Goal: Task Accomplishment & Management: Manage account settings

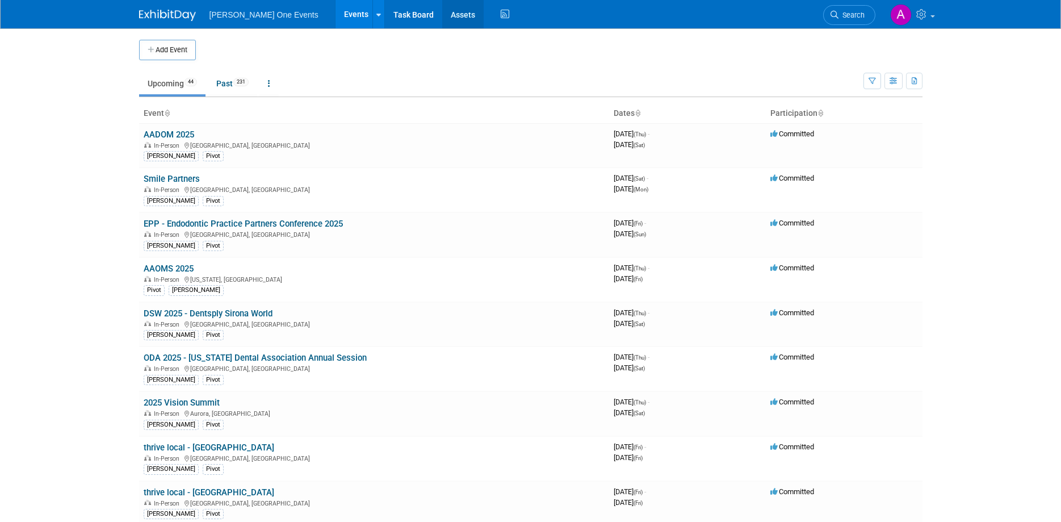
click at [442, 12] on link "Assets" at bounding box center [462, 14] width 41 height 28
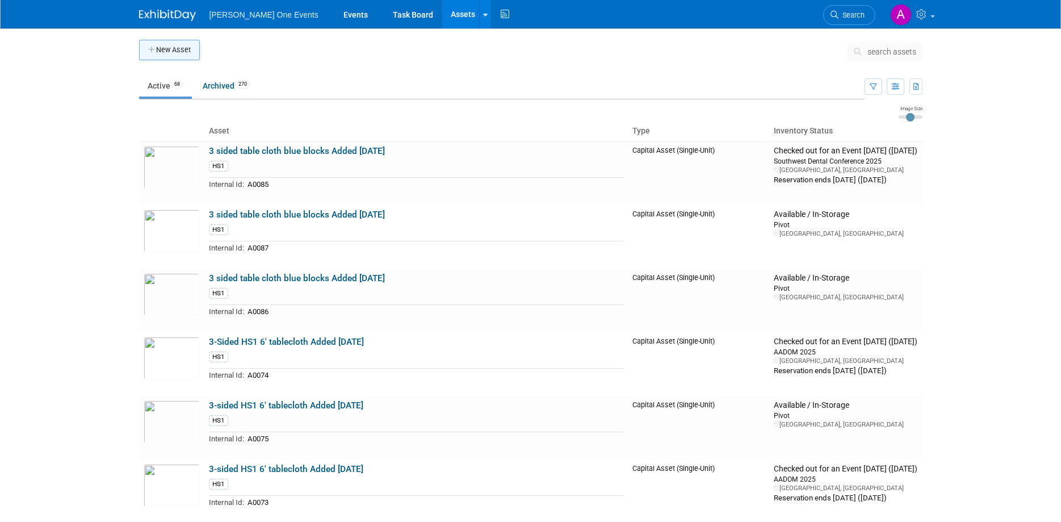
click at [185, 49] on button "New Asset" at bounding box center [169, 50] width 61 height 20
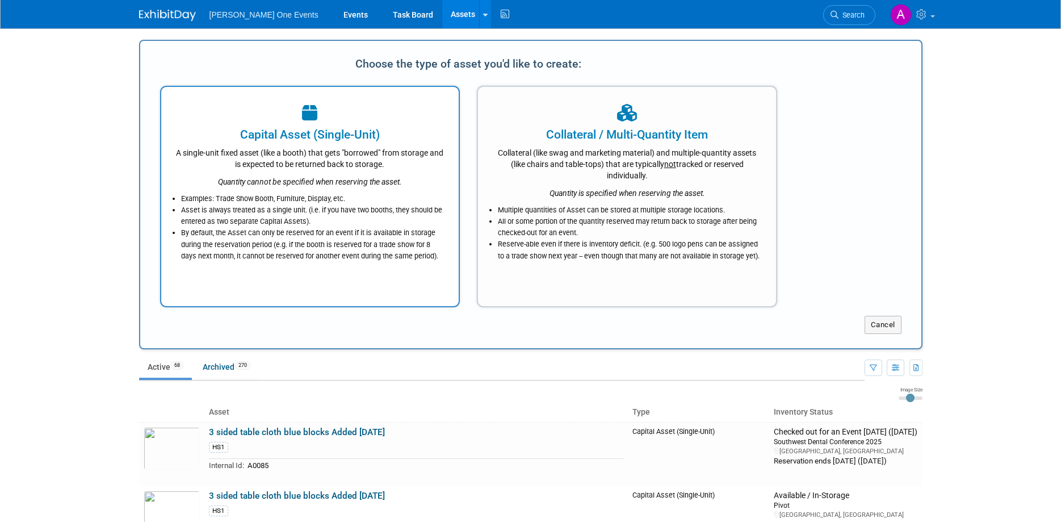
click at [285, 160] on div "A single-unit fixed asset (like a booth) that gets "borrowed" from storage and …" at bounding box center [310, 156] width 270 height 27
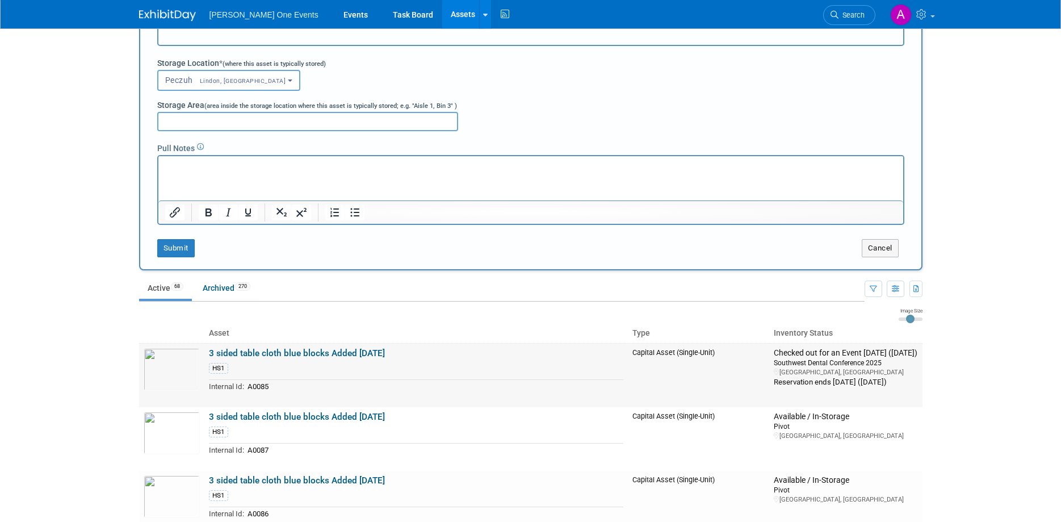
scroll to position [333, 0]
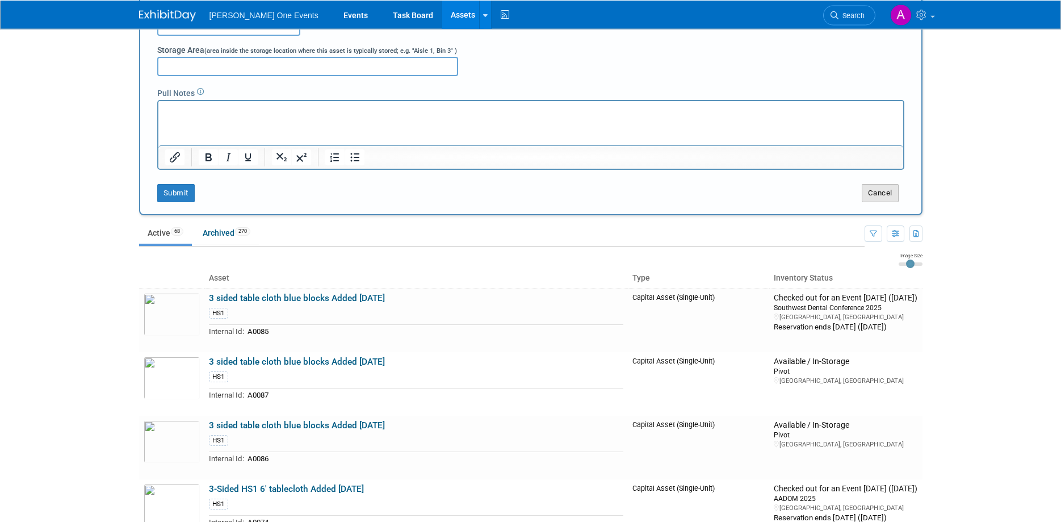
click at [894, 194] on button "Cancel" at bounding box center [880, 193] width 37 height 18
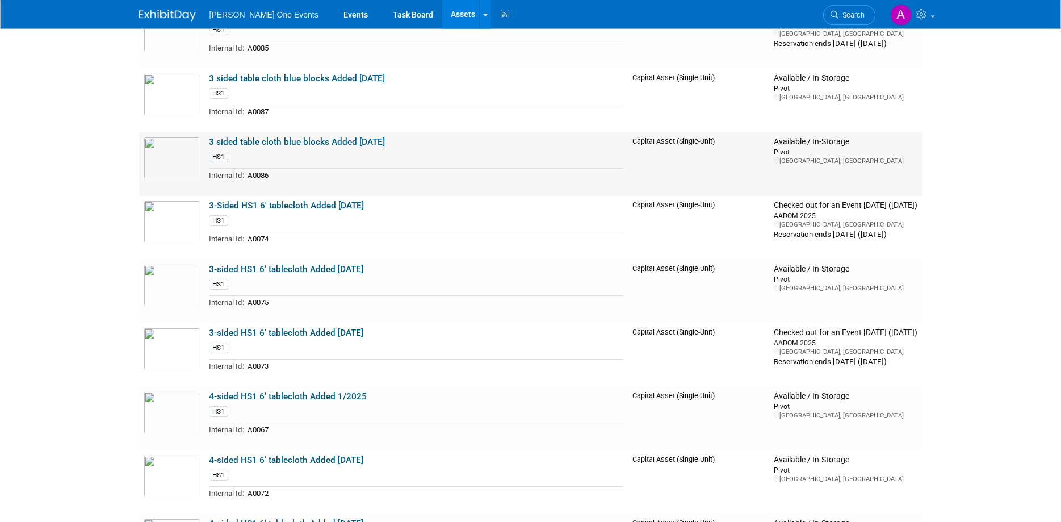
scroll to position [0, 0]
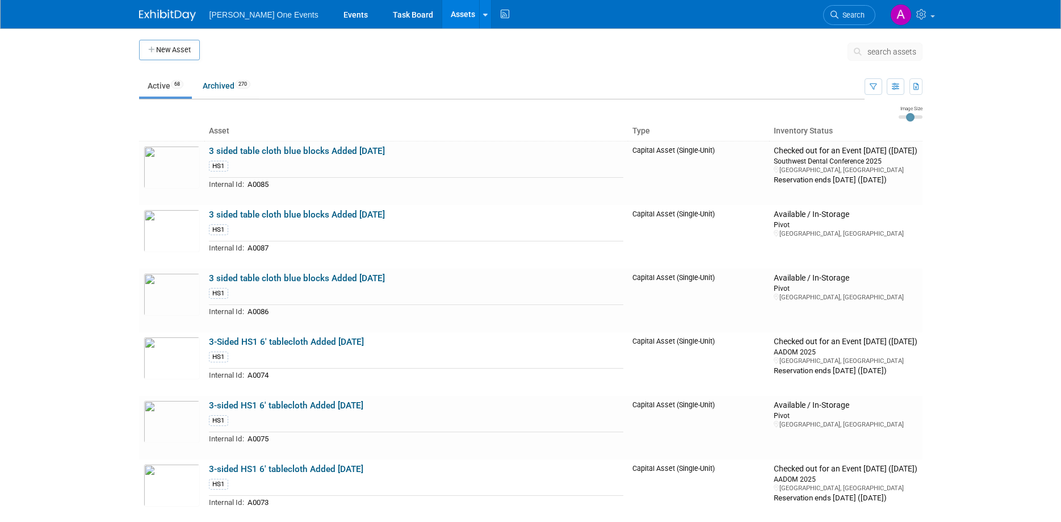
click at [880, 57] on button "search assets" at bounding box center [885, 52] width 75 height 18
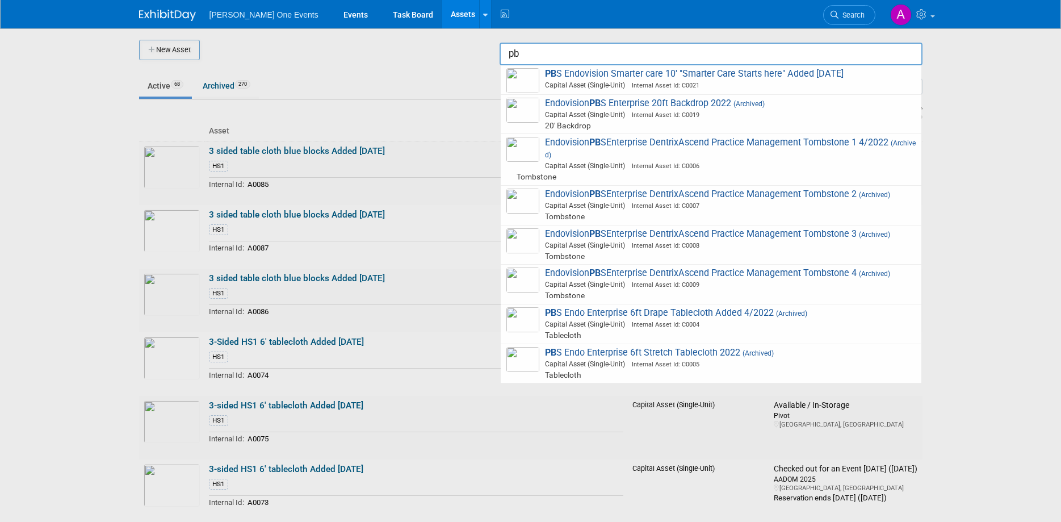
type input "p"
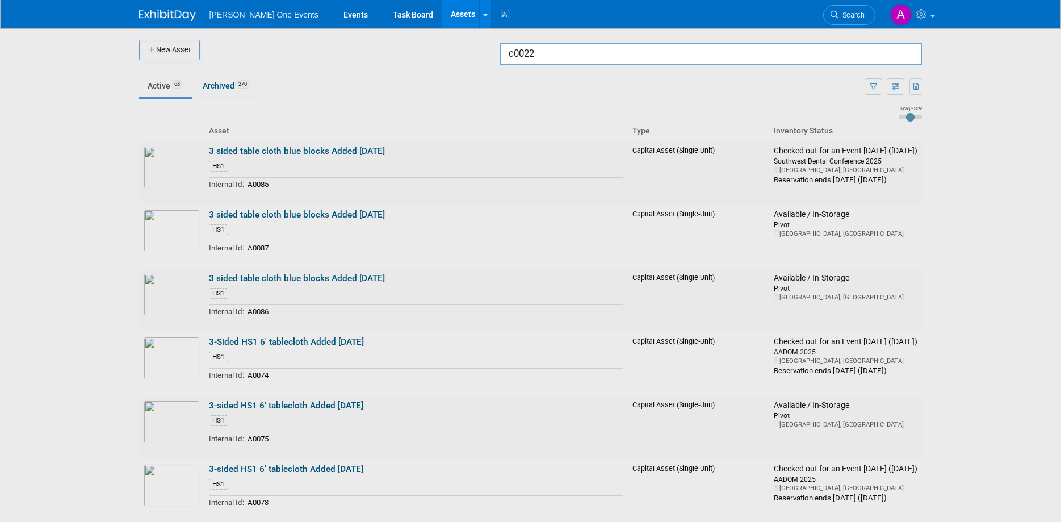
type input "c0022"
click at [531, 43] on div at bounding box center [531, 261] width 0 height 522
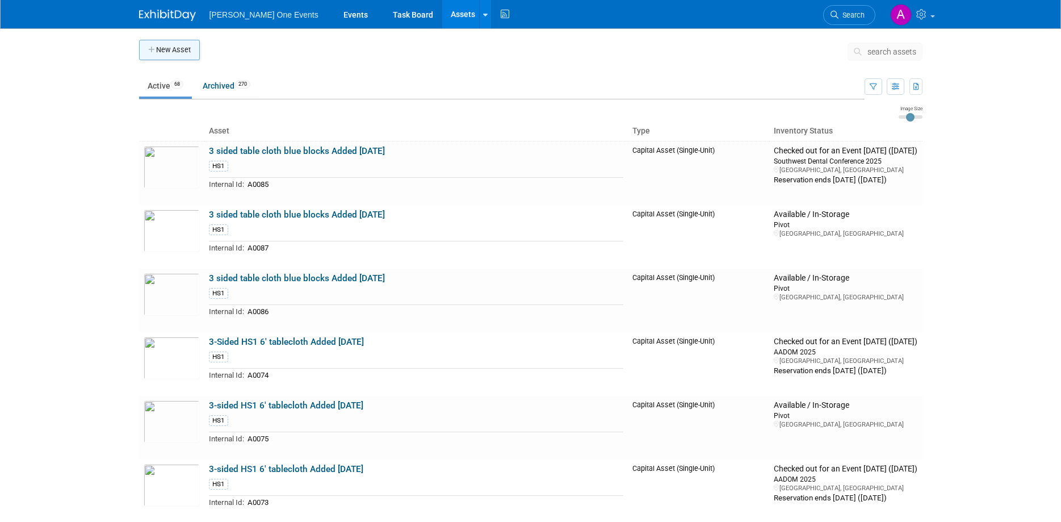
click at [170, 52] on button "New Asset" at bounding box center [169, 50] width 61 height 20
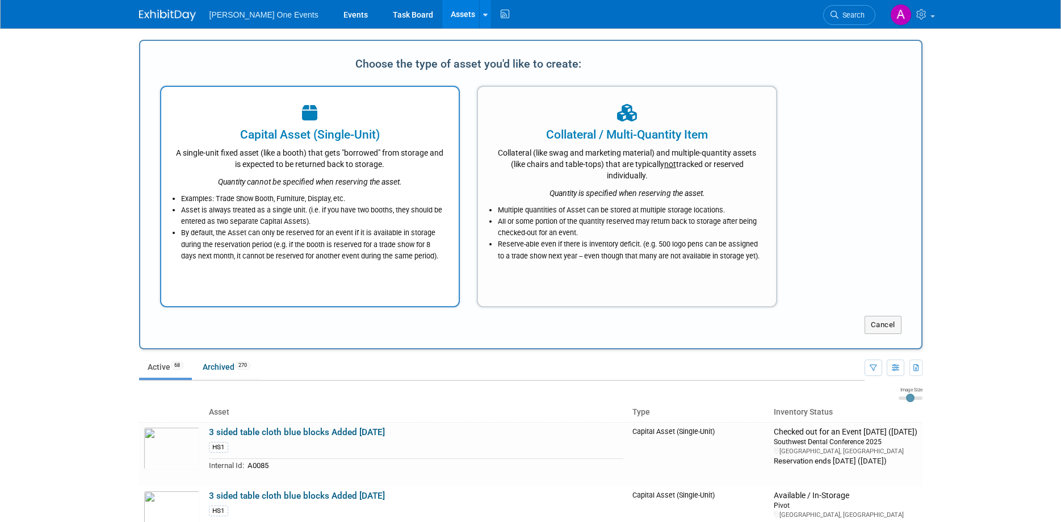
click at [366, 158] on div "A single-unit fixed asset (like a booth) that gets "borrowed" from storage and …" at bounding box center [310, 156] width 270 height 27
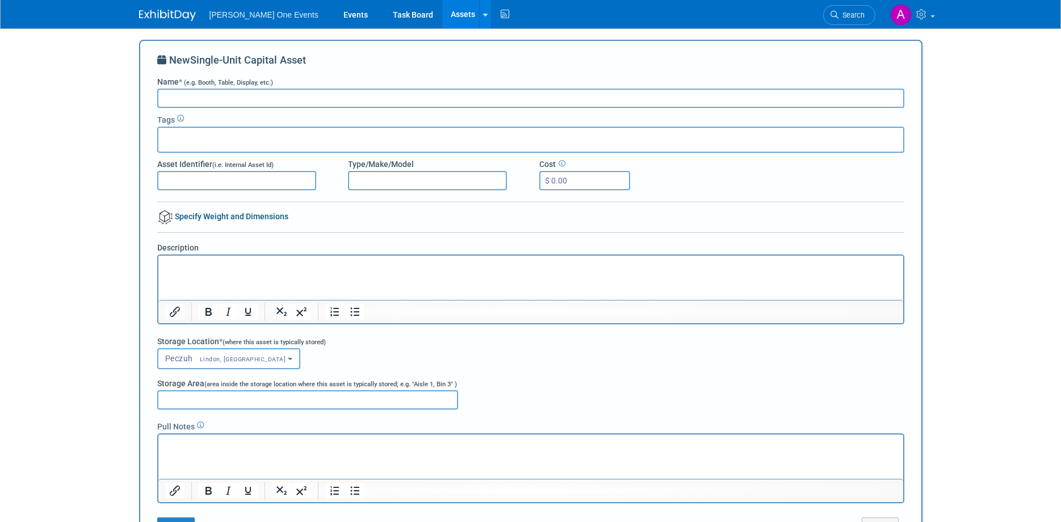
click at [181, 97] on input "Name * (e.g. Booth, Table, Display, etc.)" at bounding box center [530, 98] width 747 height 19
click at [267, 94] on input "Name * (e.g. Booth, Table, Display, etc.)" at bounding box center [530, 98] width 747 height 19
click at [188, 100] on input "Name * (e.g. Booth, Table, Display, etc.)" at bounding box center [530, 98] width 747 height 19
type input "B"
type input "PBS Endovision Smarte care. Starts Here."
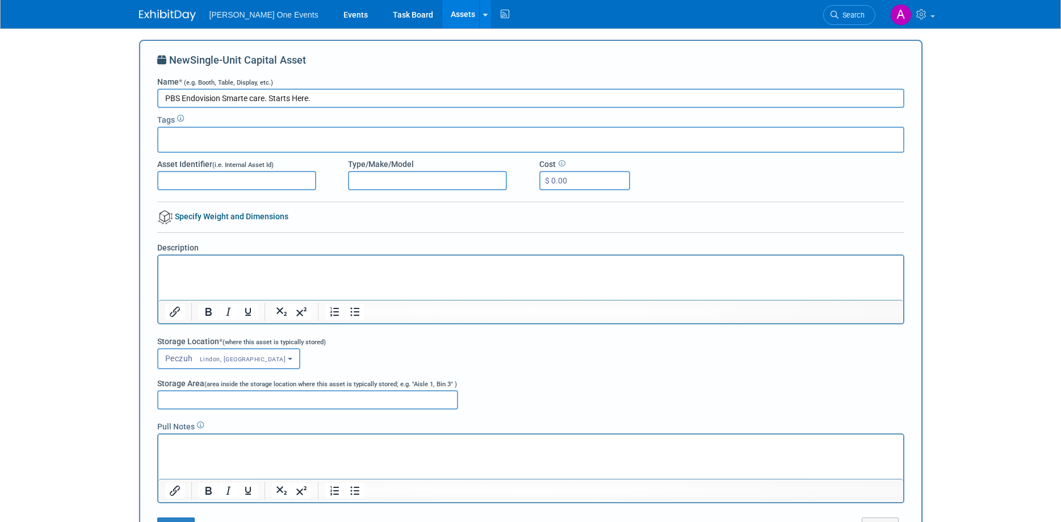
click at [177, 140] on input "text" at bounding box center [208, 137] width 91 height 11
type input "e"
type input "p"
type input "e"
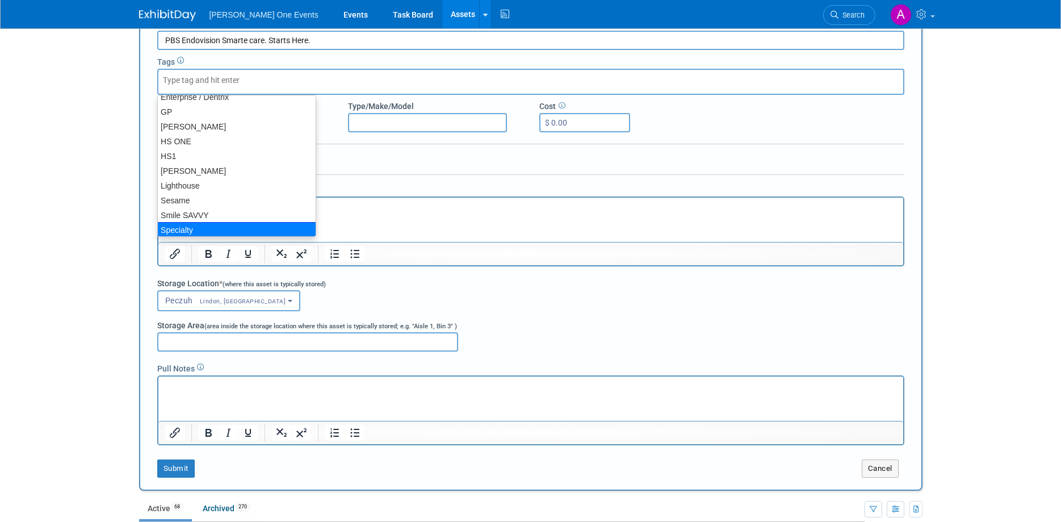
scroll to position [42, 0]
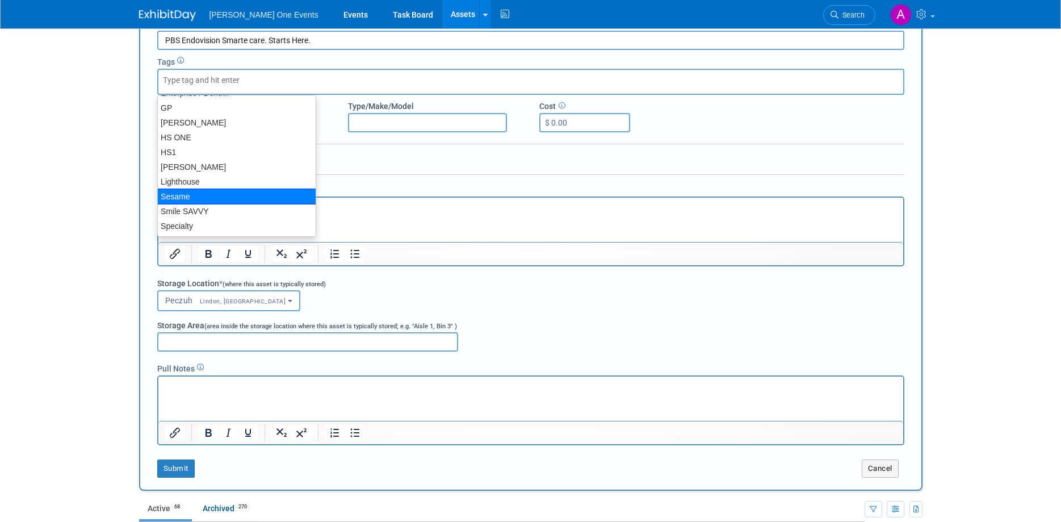
click at [434, 203] on p "Rich Text Area. Press ALT-0 for help." at bounding box center [531, 207] width 732 height 11
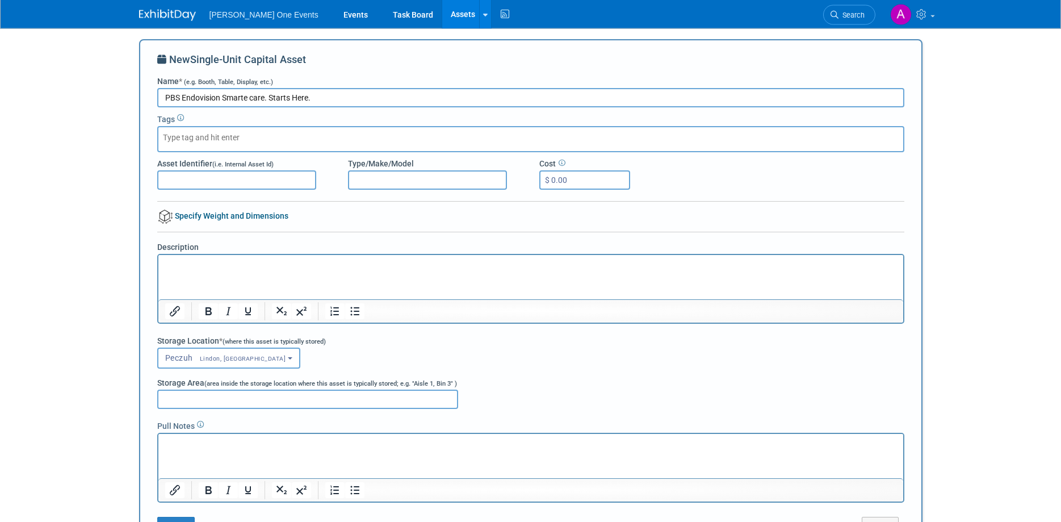
scroll to position [0, 0]
click at [207, 173] on input "Asset Identifier (i.e. Internal Asset Id)" at bounding box center [236, 180] width 159 height 19
type input "C0022"
click at [361, 227] on div "New Single-Unit Capital Asset Name * (e.g. Booth, Table, Display, etc.) PBS End…" at bounding box center [530, 294] width 747 height 483
click at [242, 271] on html at bounding box center [530, 264] width 745 height 16
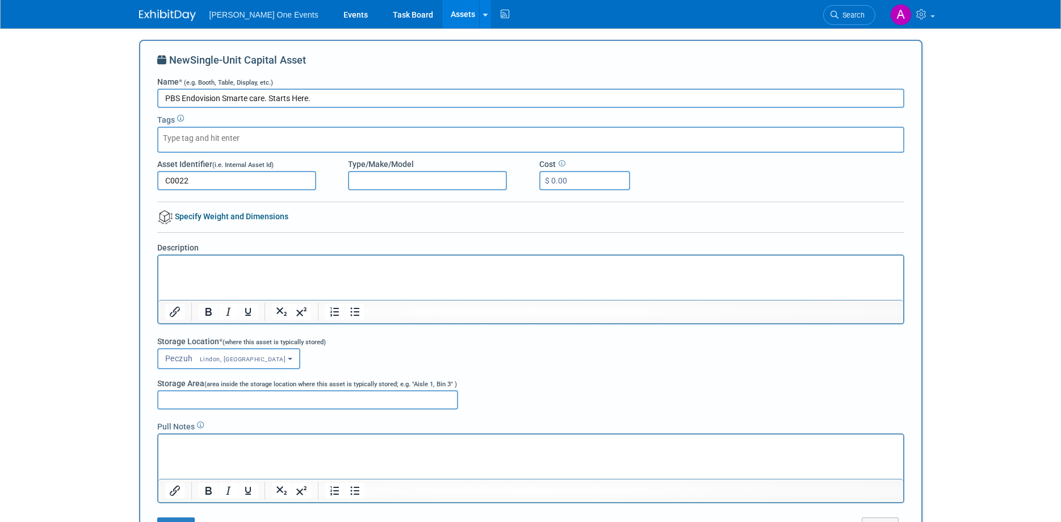
click at [315, 98] on input "PBS Endovision Smarte care. Starts Here." at bounding box center [530, 98] width 747 height 19
drag, startPoint x: 351, startPoint y: 99, endPoint x: 152, endPoint y: 101, distance: 199.3
click at [157, 101] on input "PBS Endovision Smarte care. Starts Here. Tombstone added [DATE]" at bounding box center [530, 98] width 747 height 19
type input "PBS Endovision Smarte care. Starts Here. Tombstone added [DATE]"
click at [301, 268] on p "Rich Text Area. Press ALT-0 for help." at bounding box center [531, 265] width 732 height 11
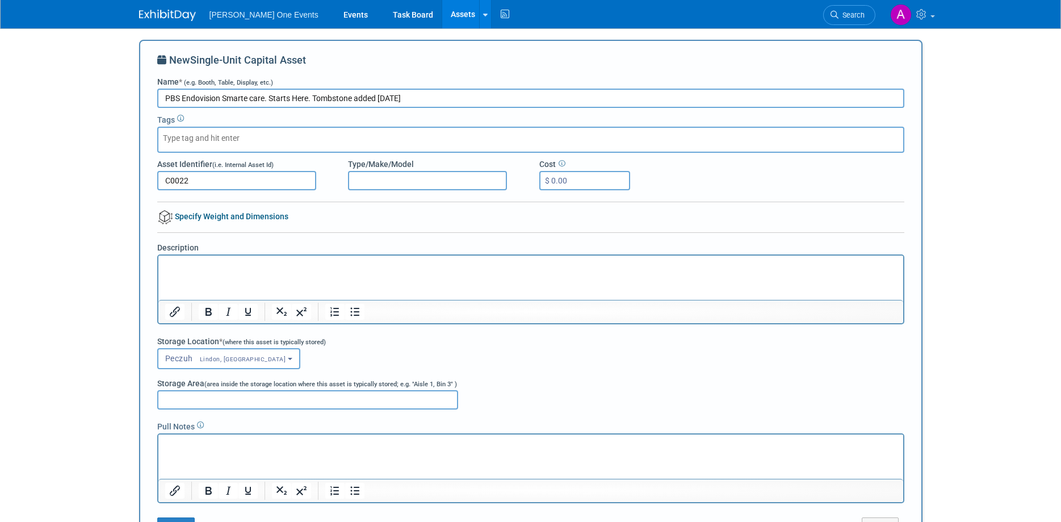
paste body "Rich Text Area. Press ALT-0 for help."
click at [203, 359] on span "Lindon, [GEOGRAPHIC_DATA]" at bounding box center [239, 358] width 93 height 7
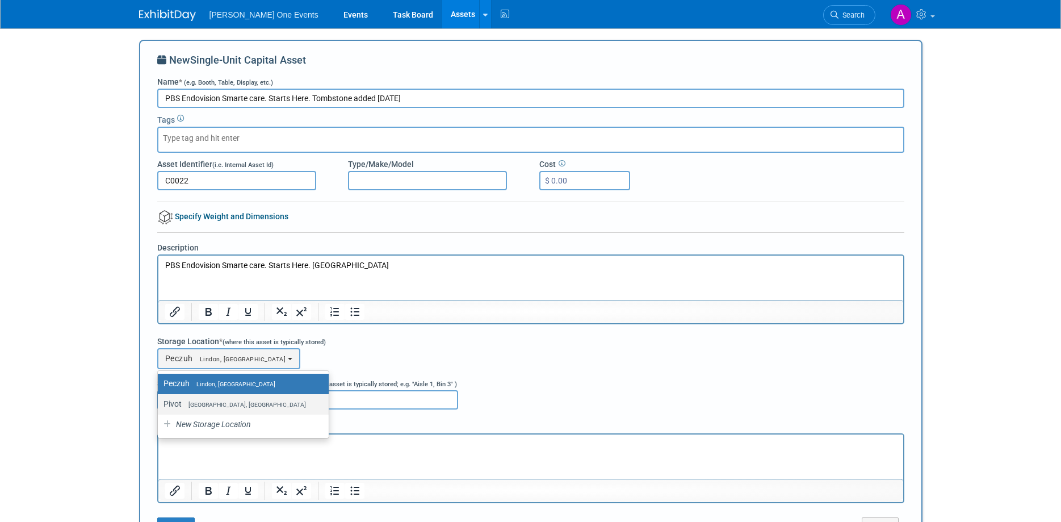
click at [204, 408] on label "Pivot [GEOGRAPHIC_DATA], [GEOGRAPHIC_DATA]" at bounding box center [241, 403] width 154 height 15
click at [160, 408] on input "Pivot [GEOGRAPHIC_DATA], [GEOGRAPHIC_DATA]" at bounding box center [155, 403] width 7 height 7
select select "11222958"
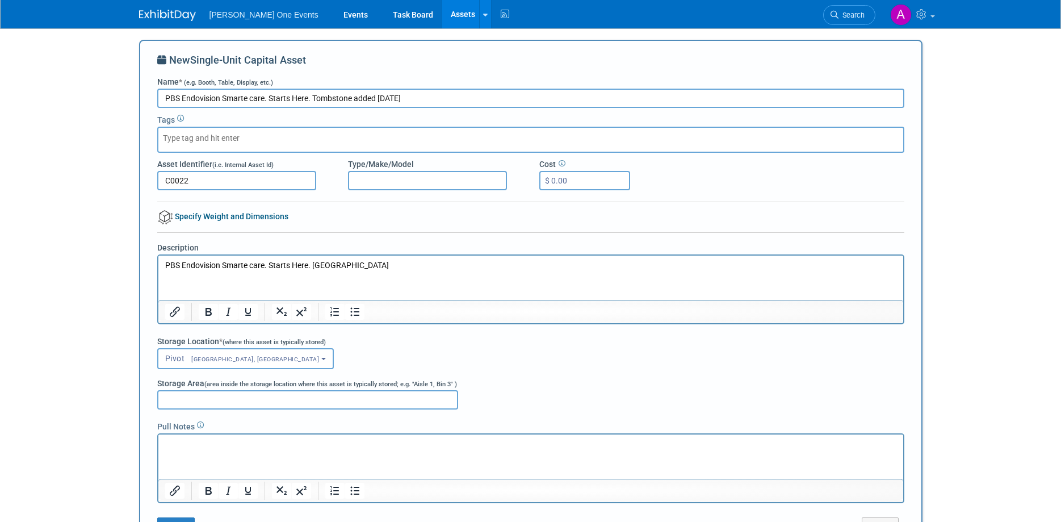
click at [550, 398] on div at bounding box center [531, 399] width 764 height 19
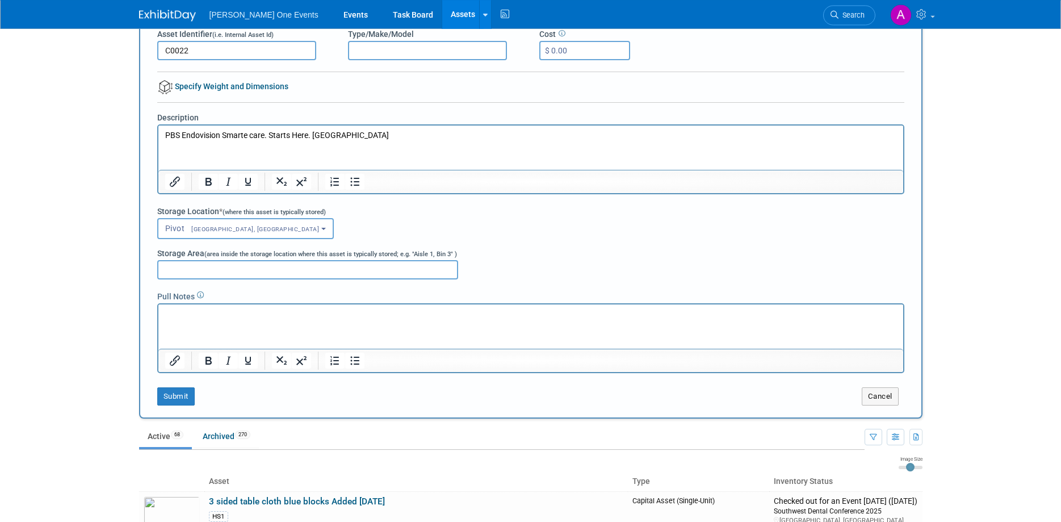
scroll to position [131, 0]
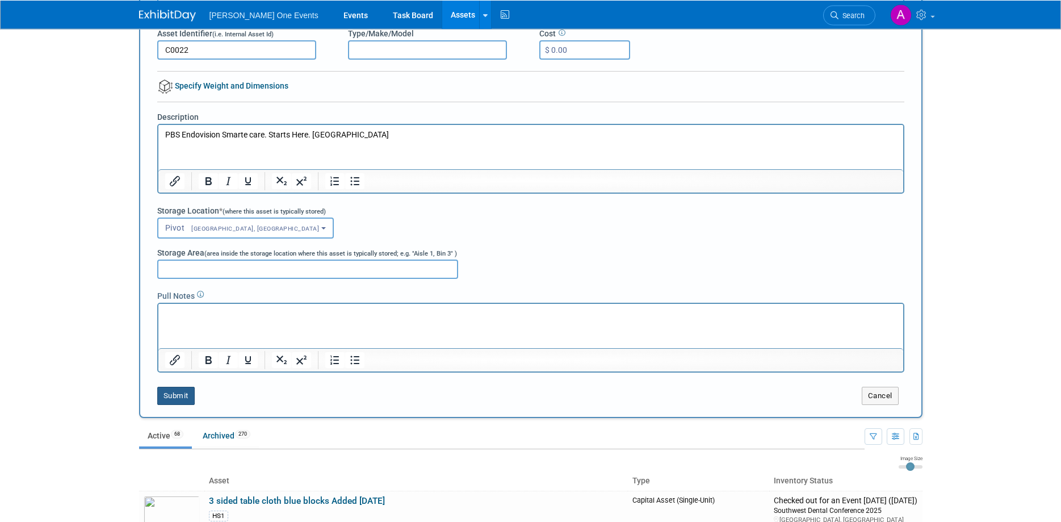
click at [179, 399] on button "Submit" at bounding box center [175, 396] width 37 height 18
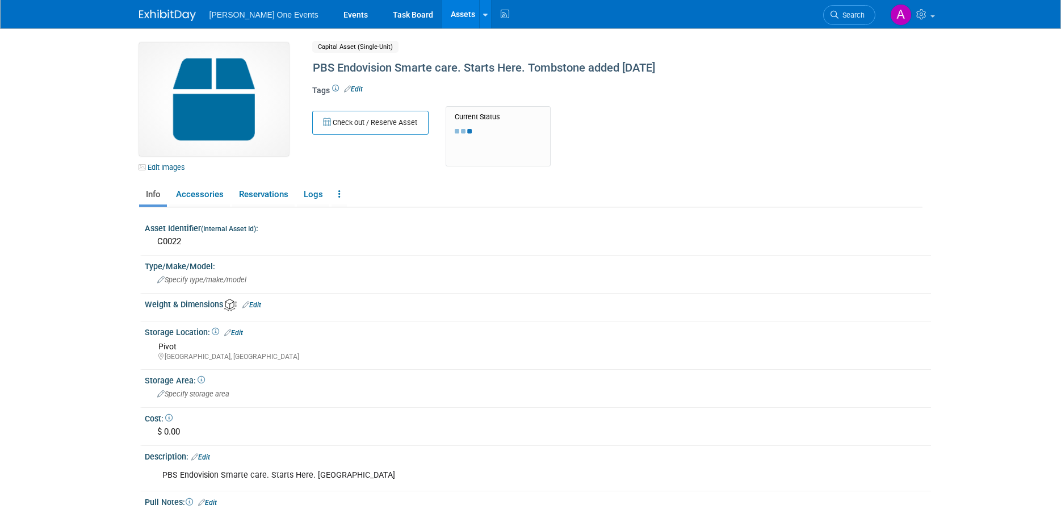
click at [185, 112] on img at bounding box center [214, 100] width 150 height 114
click at [182, 166] on link "Edit Images" at bounding box center [164, 167] width 51 height 14
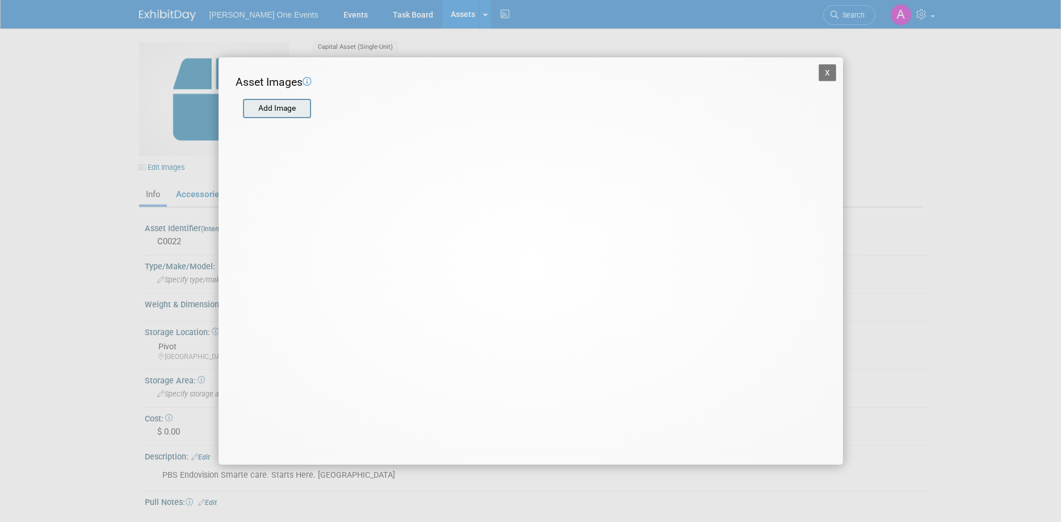
click at [301, 107] on input "file" at bounding box center [242, 108] width 135 height 17
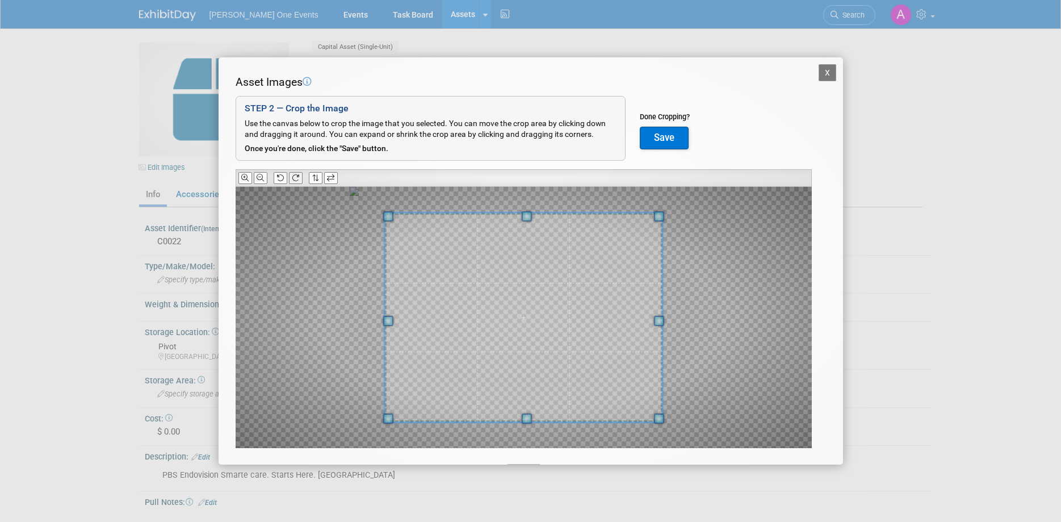
click at [297, 177] on icon at bounding box center [295, 177] width 7 height 7
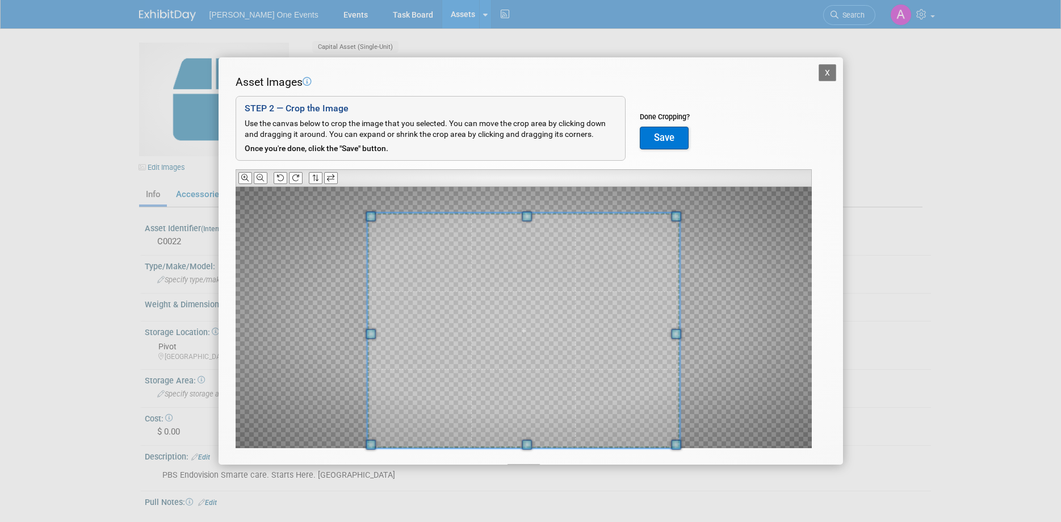
click at [522, 461] on div "Asset Images Add Image STEP 2 — Crop the Image Use the canvas below to crop the…" at bounding box center [531, 278] width 591 height 409
click at [578, 347] on span at bounding box center [525, 325] width 313 height 235
click at [575, 394] on span at bounding box center [524, 330] width 313 height 235
click at [674, 135] on button "Save" at bounding box center [664, 138] width 49 height 23
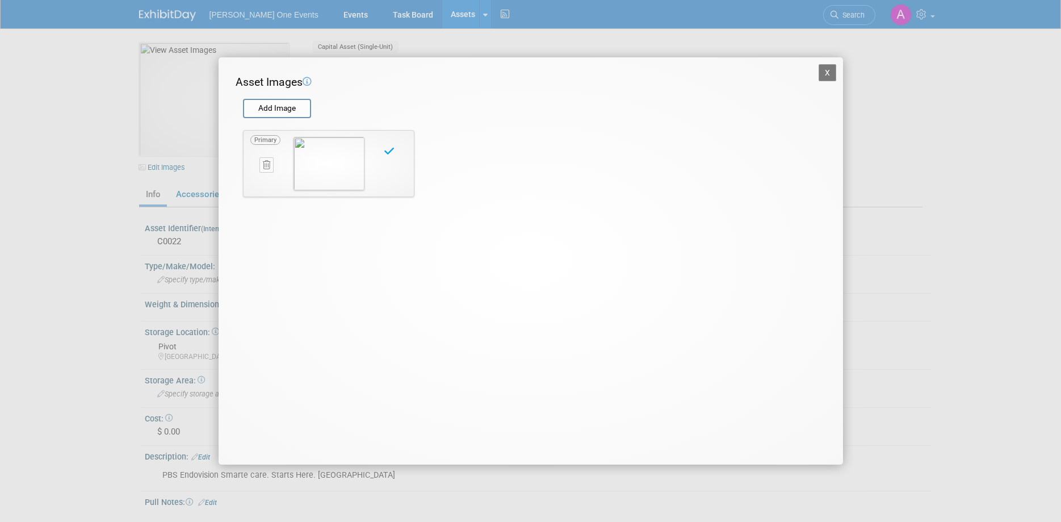
click at [829, 74] on button "X" at bounding box center [828, 72] width 18 height 17
